Goal: Task Accomplishment & Management: Manage account settings

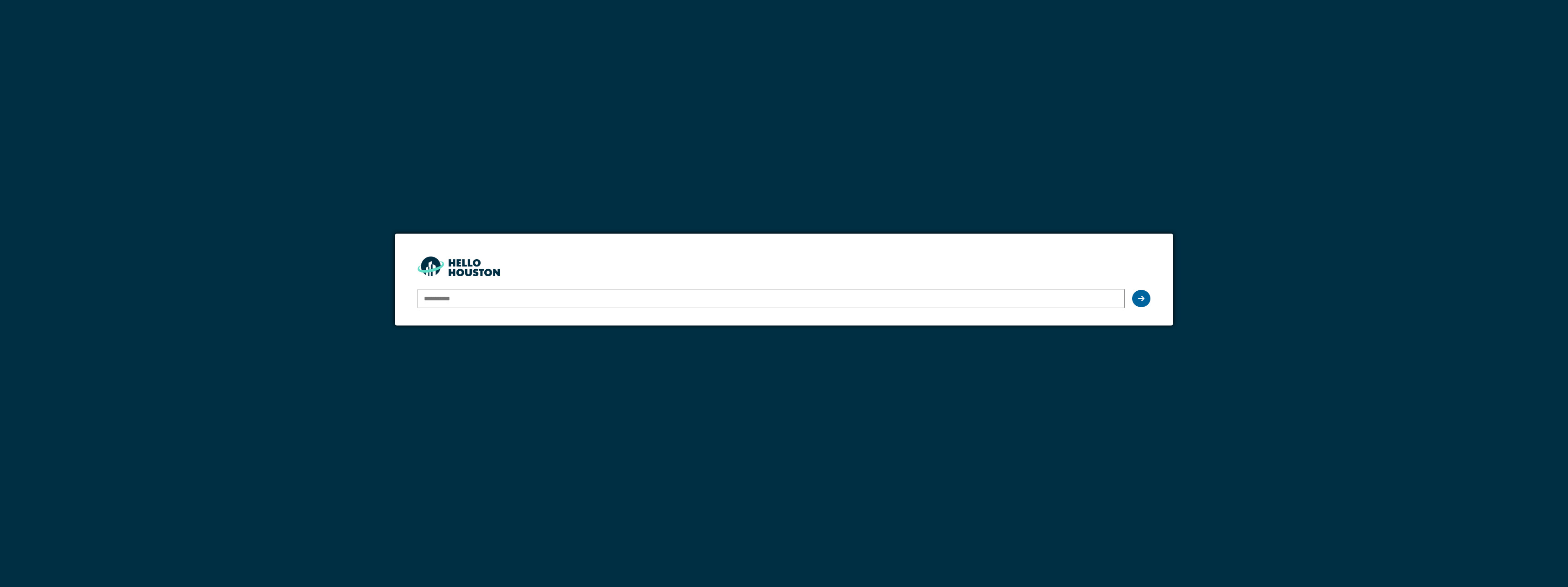
type input "**********"
click at [1141, 303] on div at bounding box center [1142, 298] width 19 height 17
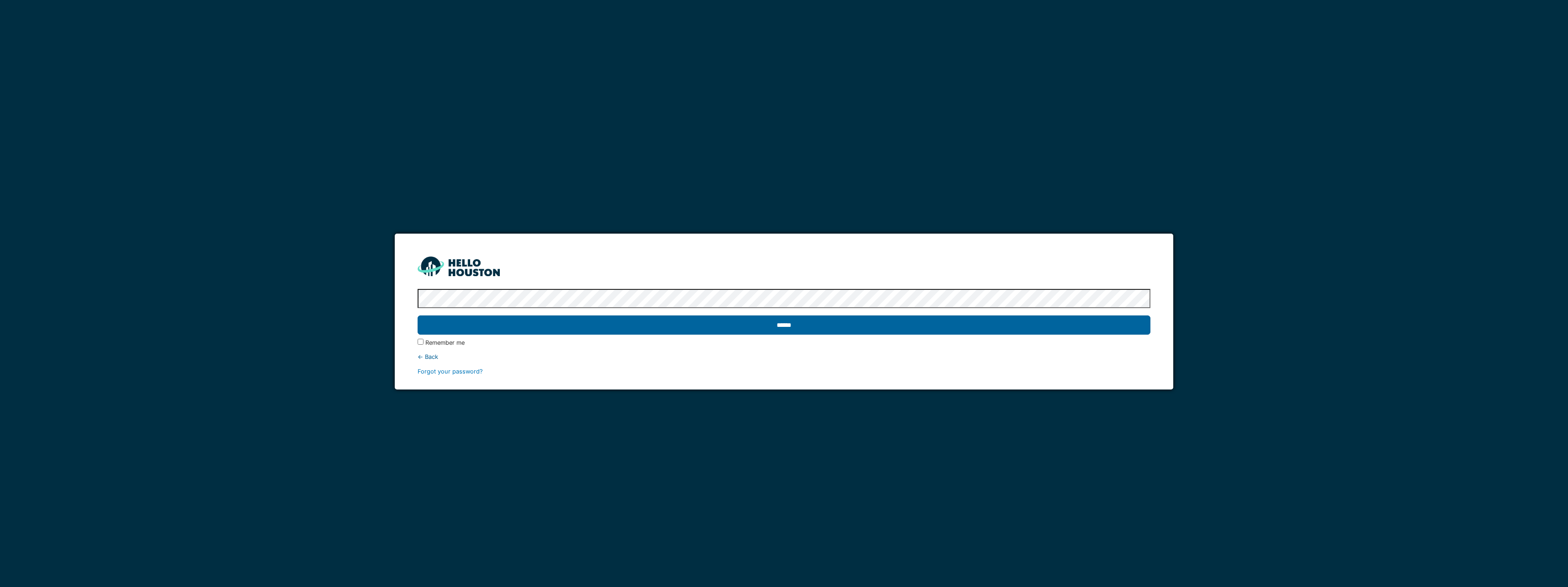
click at [1110, 321] on input "******" at bounding box center [784, 324] width 733 height 19
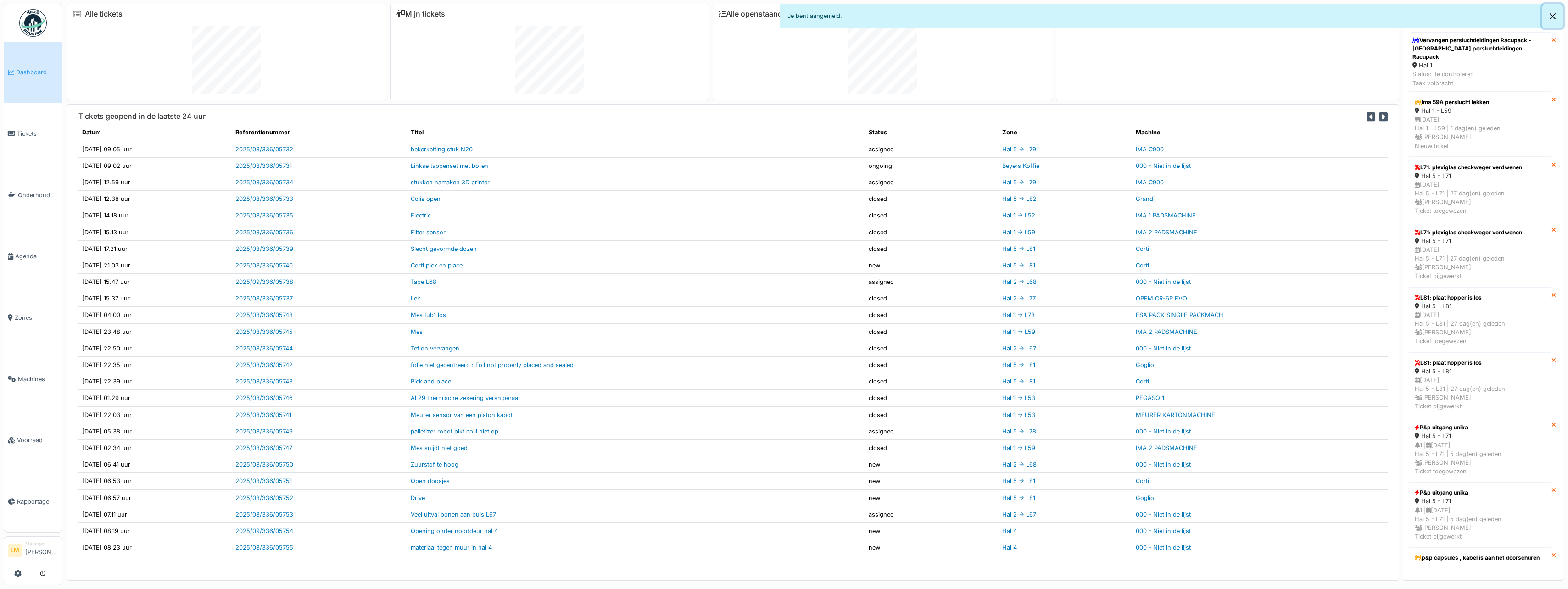
click at [1552, 20] on button "Close" at bounding box center [1552, 16] width 20 height 24
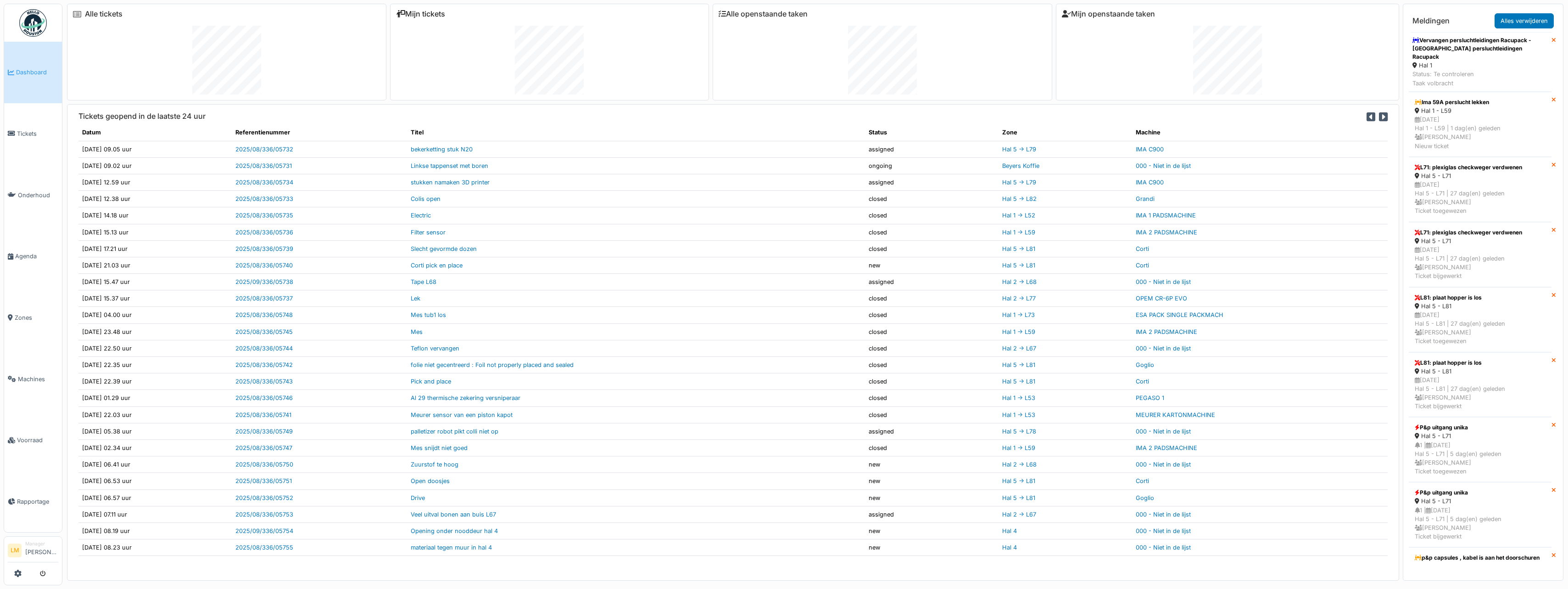
click at [428, 10] on link "Mijn tickets" at bounding box center [420, 14] width 49 height 9
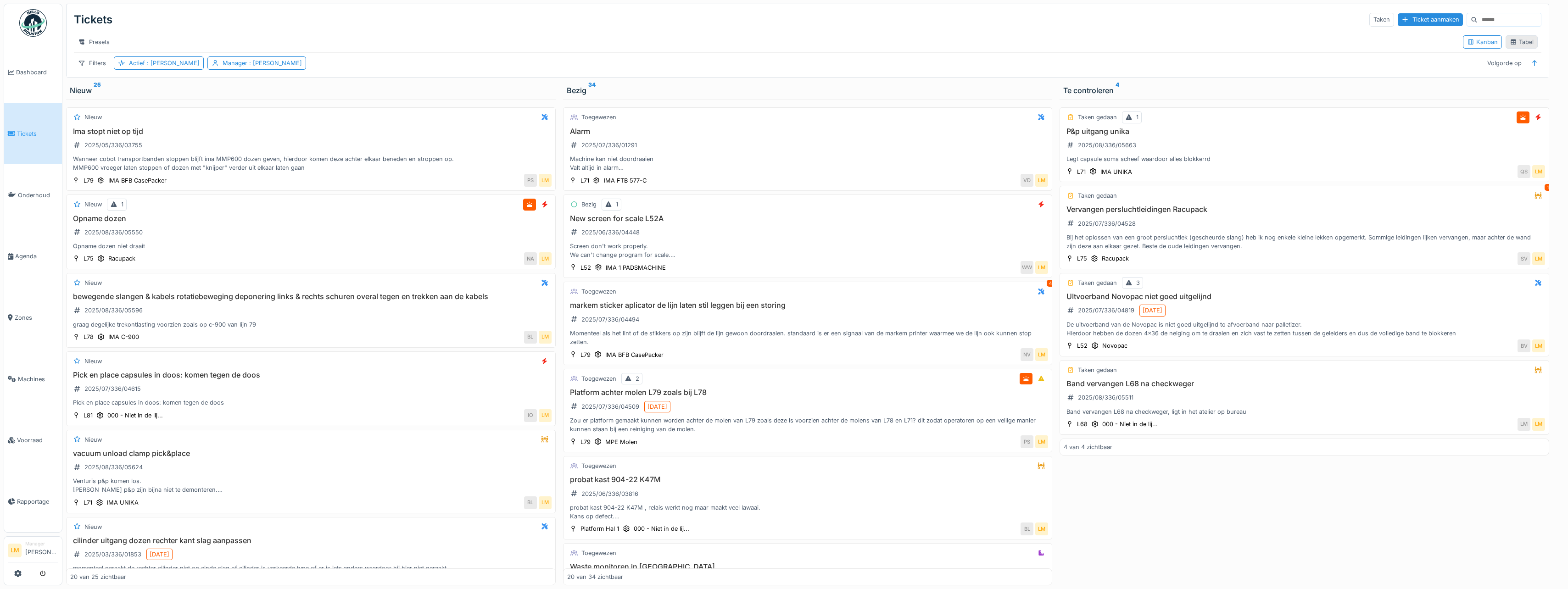
click at [1518, 48] on div "Tabel" at bounding box center [1522, 42] width 32 height 13
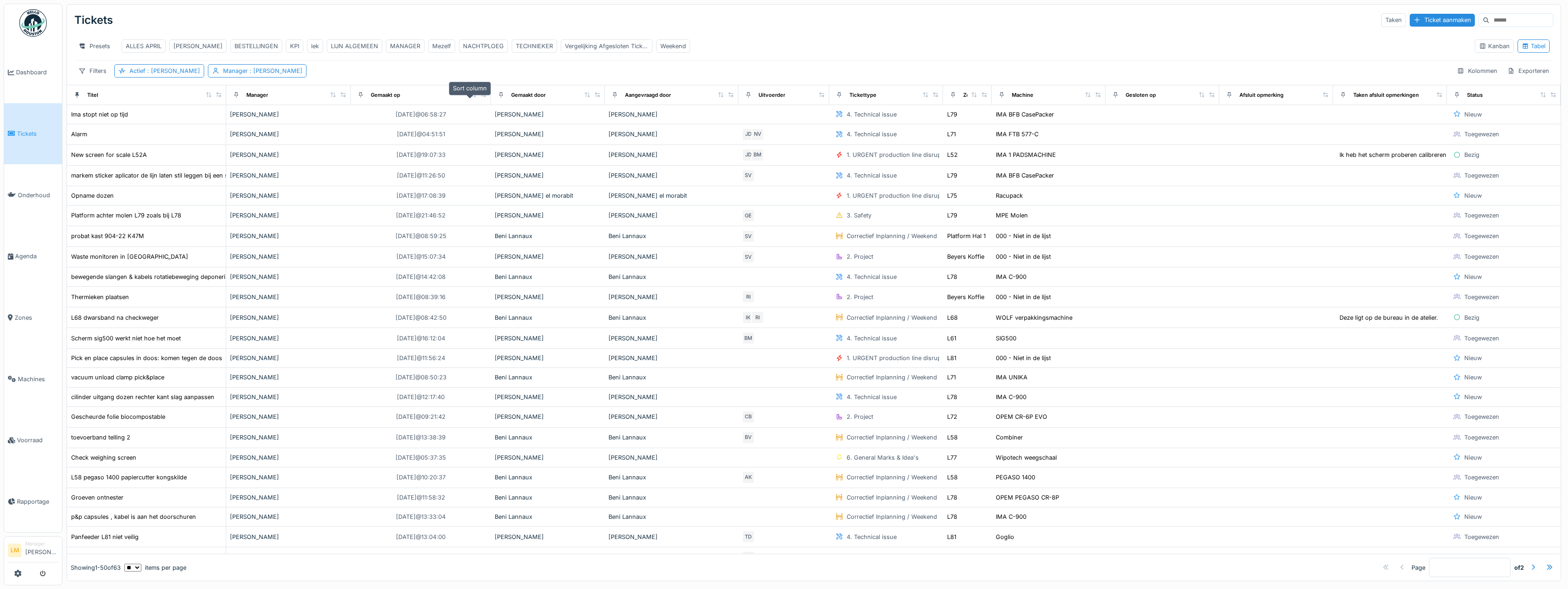
click at [471, 97] on icon at bounding box center [473, 95] width 5 height 5
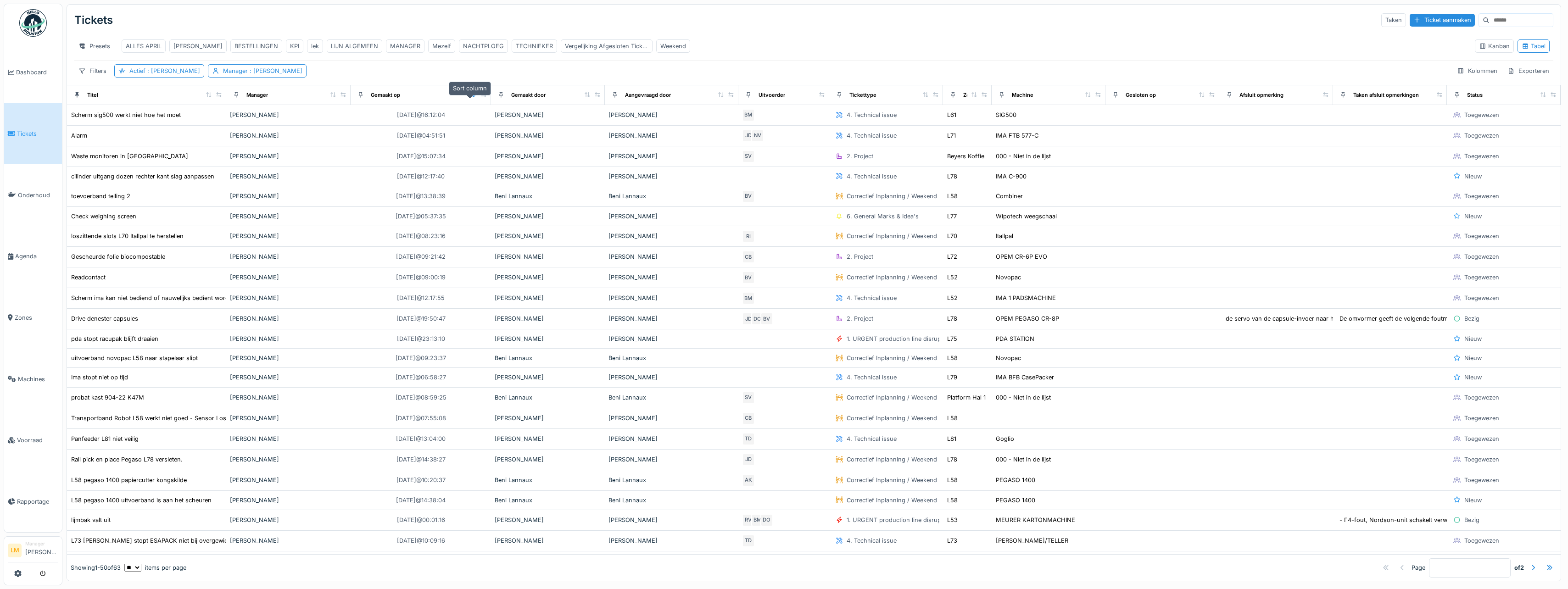
click at [470, 97] on icon at bounding box center [473, 95] width 6 height 5
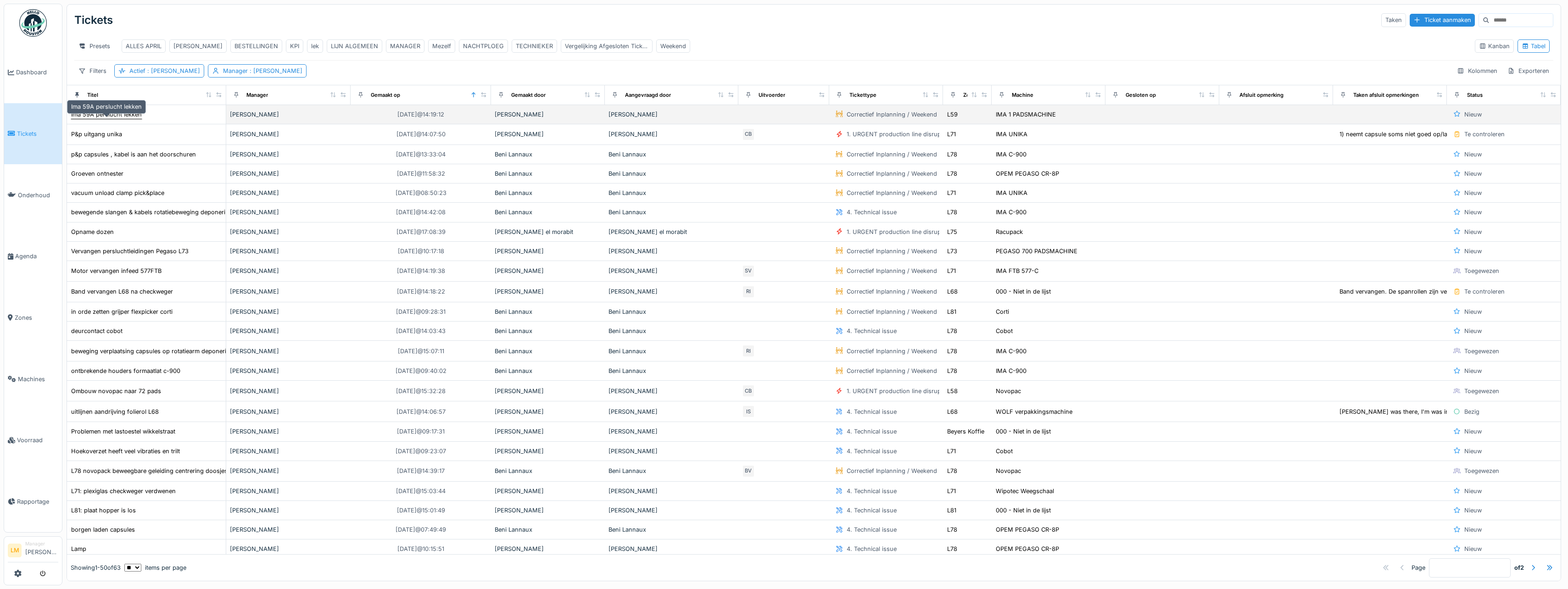
click at [115, 118] on div "Ima 59A perslucht lekken" at bounding box center [107, 115] width 71 height 9
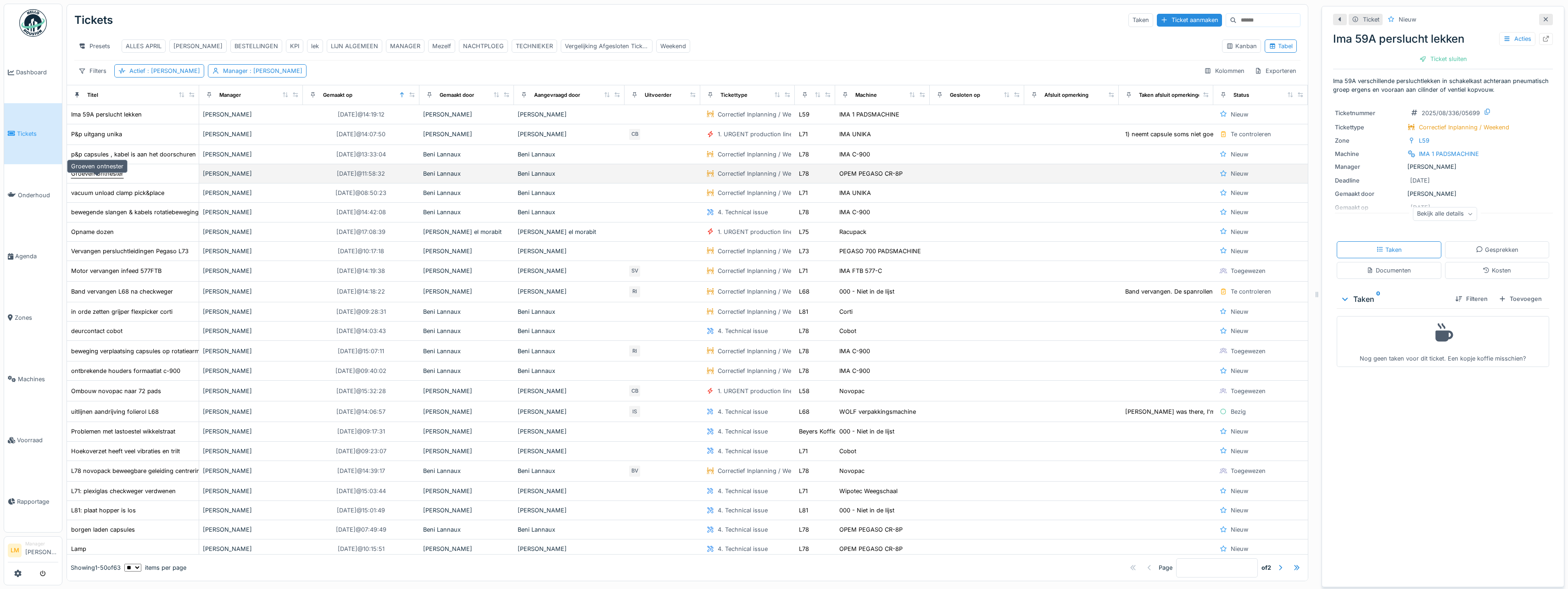
click at [105, 178] on div "Groeven ontnester" at bounding box center [97, 174] width 52 height 9
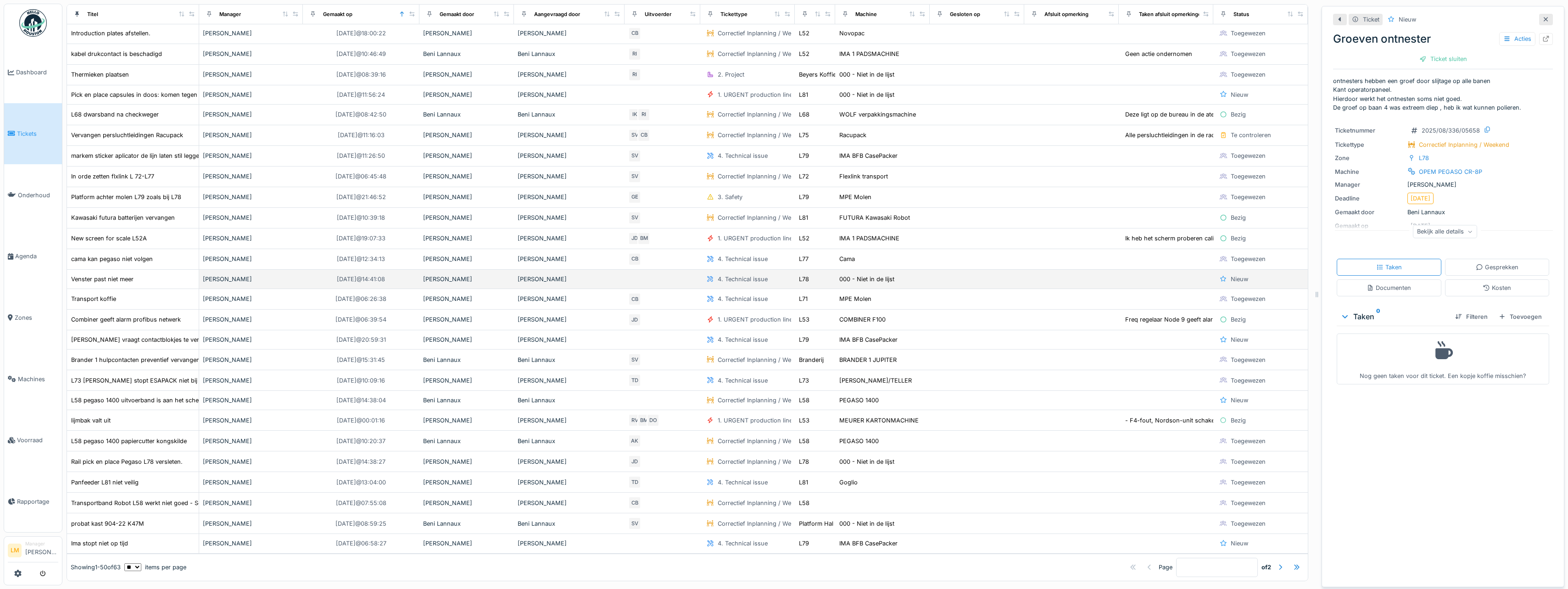
scroll to position [566, 0]
